Goal: Information Seeking & Learning: Learn about a topic

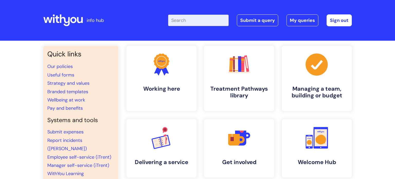
click at [359, 113] on div "Quick links Our policies Useful forms Strategy and values Branded templates Wel…" at bounding box center [197, 176] width 395 height 271
click at [70, 109] on link "Pay and benefits" at bounding box center [64, 108] width 35 height 6
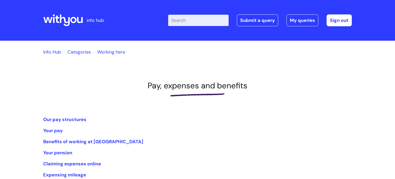
click at [143, 123] on li "Our pay structures" at bounding box center [197, 119] width 309 height 8
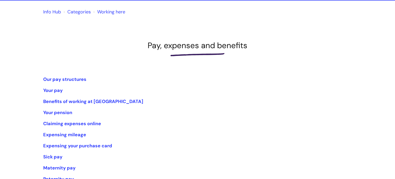
scroll to position [41, 0]
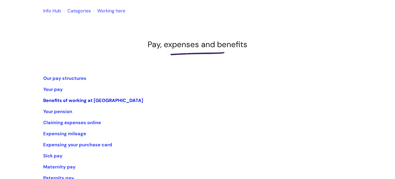
click at [57, 99] on link "Benefits of working at [GEOGRAPHIC_DATA]" at bounding box center [93, 100] width 100 height 6
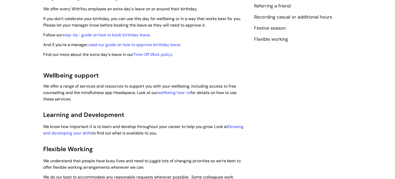
scroll to position [195, 0]
click at [156, 42] on link "read our guide on how to approve birthday leave" at bounding box center [134, 44] width 92 height 5
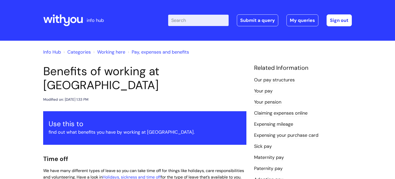
scroll to position [195, 0]
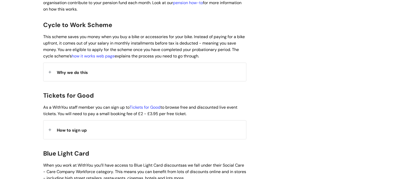
scroll to position [412, 0]
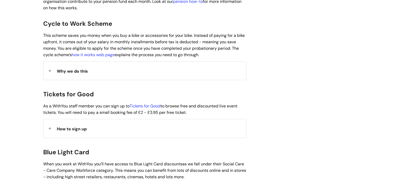
click at [293, 142] on div "Benefits of working at [GEOGRAPHIC_DATA] Modified on: [DATE] 1:33 PM Use this t…" at bounding box center [197, 76] width 316 height 847
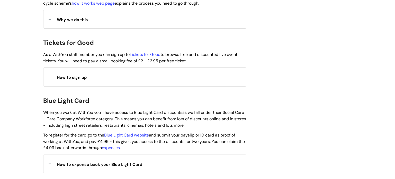
scroll to position [473, 0]
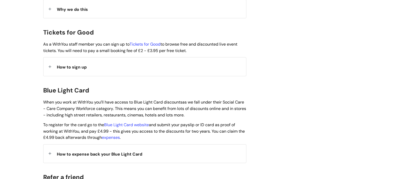
click at [266, 118] on div "Benefits of working at [GEOGRAPHIC_DATA] Modified on: [DATE] 1:33 PM Use this t…" at bounding box center [197, 14] width 316 height 847
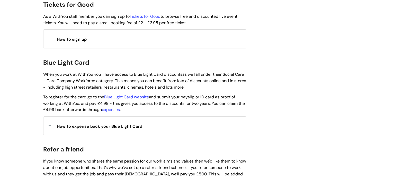
scroll to position [504, 0]
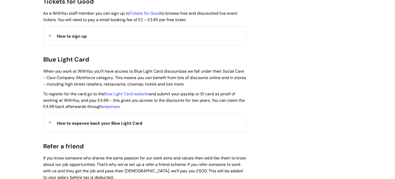
click at [67, 120] on span "How to expense back your Blue Light Card" at bounding box center [99, 122] width 85 height 5
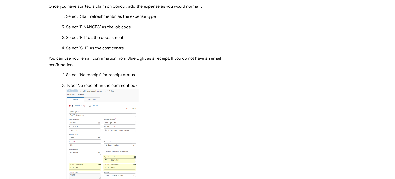
scroll to position [648, 0]
